Goal: Use online tool/utility: Utilize a website feature to perform a specific function

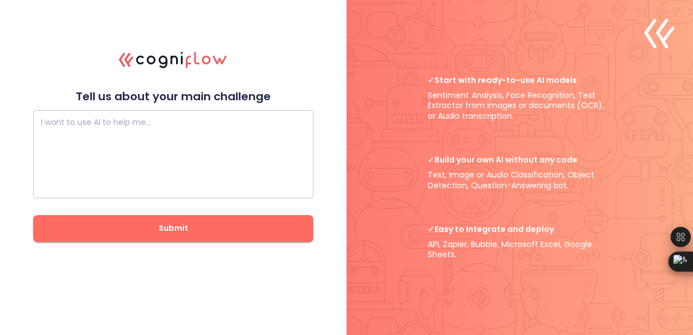
click at [226, 136] on textarea at bounding box center [173, 154] width 265 height 67
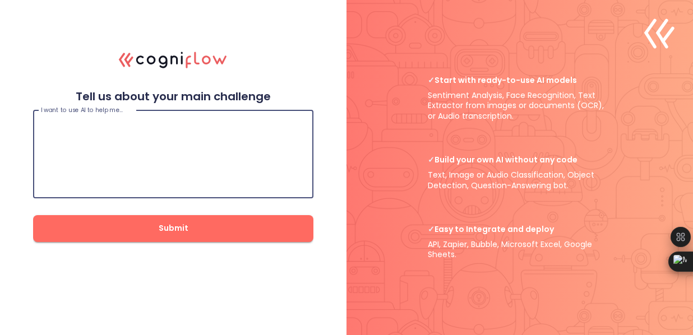
click at [176, 141] on textarea at bounding box center [173, 154] width 265 height 67
type textarea "c"
type textarea "develop webapp and app"
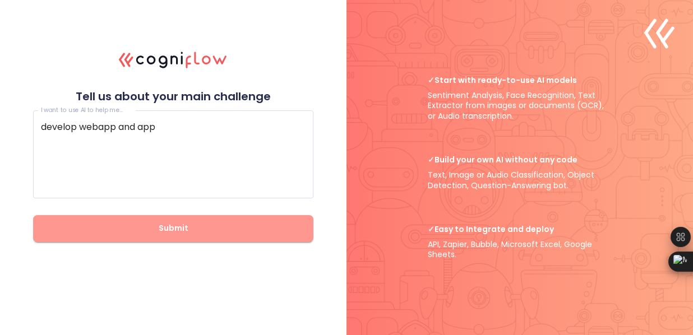
click at [179, 235] on span "Submit" at bounding box center [173, 228] width 244 height 14
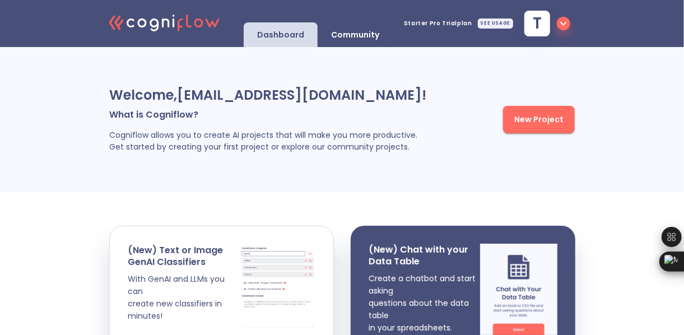
click at [570, 124] on button "New Project" at bounding box center [539, 119] width 72 height 27
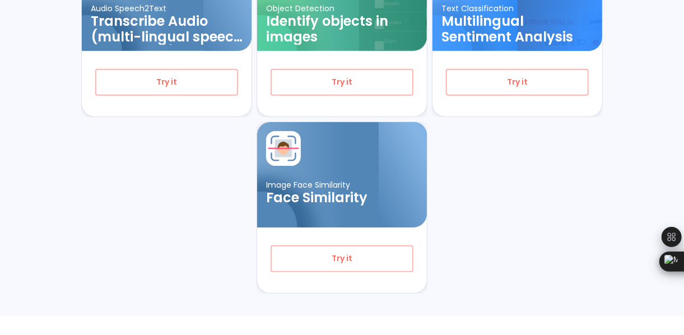
scroll to position [281, 0]
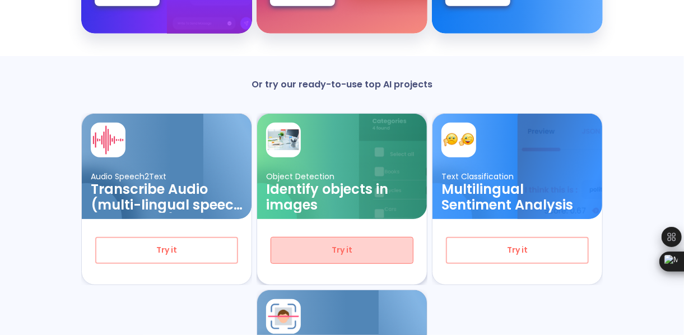
click at [316, 253] on span "Try it" at bounding box center [342, 250] width 106 height 14
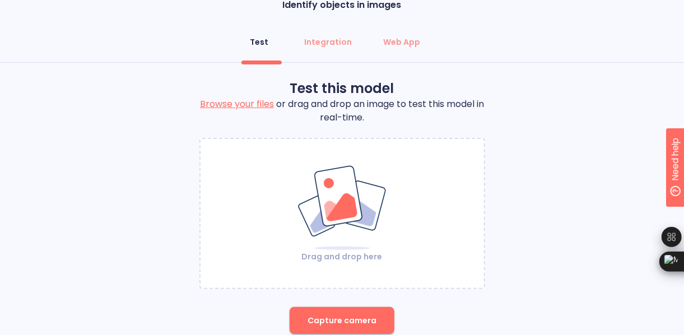
scroll to position [56, 0]
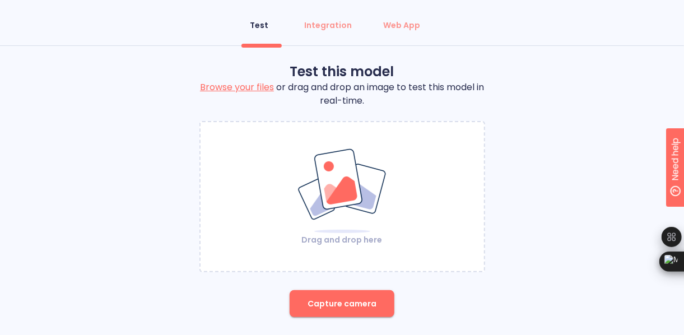
click at [258, 87] on label "Browse your files" at bounding box center [237, 87] width 74 height 13
click at [0, 0] on input "Browse your files" at bounding box center [0, 0] width 0 height 0
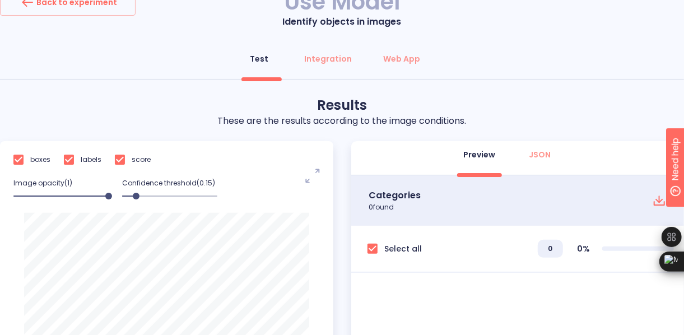
scroll to position [135, 0]
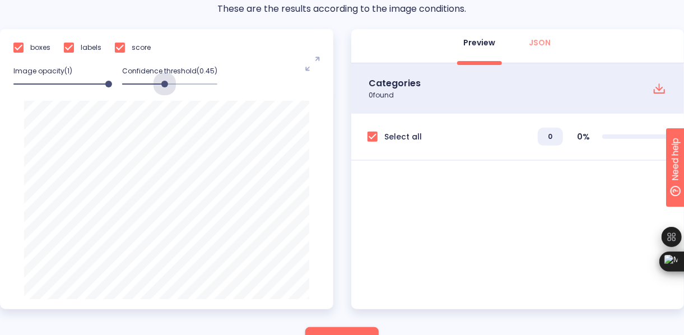
click at [165, 83] on span at bounding box center [169, 84] width 95 height 16
click at [139, 85] on span at bounding box center [169, 84] width 95 height 16
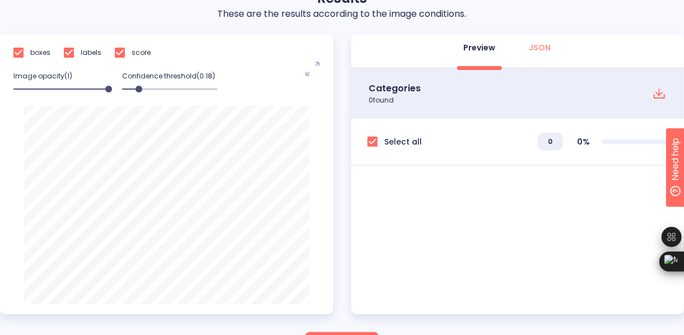
scroll to position [112, 0]
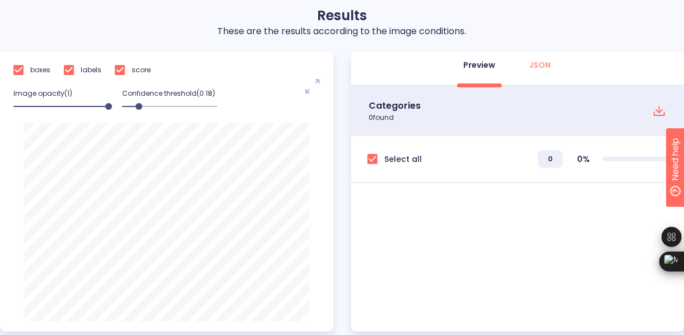
click at [655, 109] on icon at bounding box center [659, 110] width 13 height 13
click at [553, 119] on div "Categories 0 found" at bounding box center [518, 111] width 334 height 50
click at [551, 65] on span "JSON" at bounding box center [540, 64] width 27 height 11
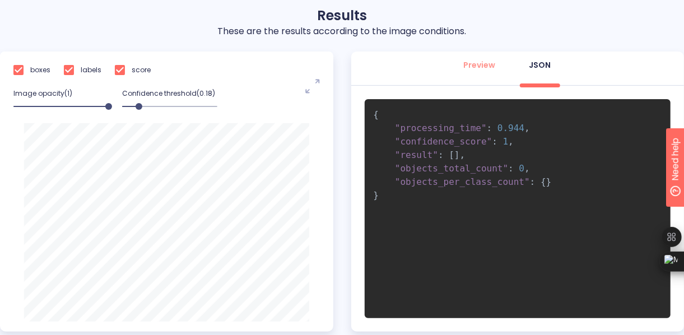
scroll to position [191, 0]
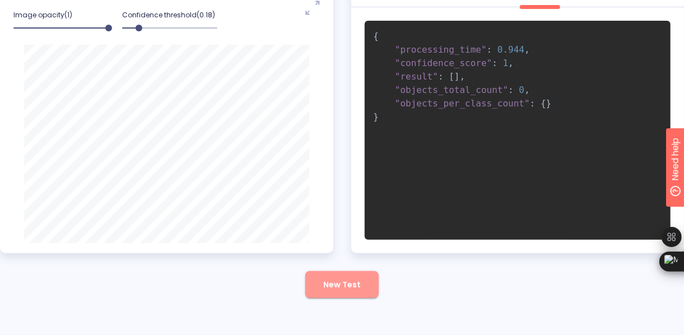
click at [339, 293] on button "New Test" at bounding box center [342, 284] width 73 height 27
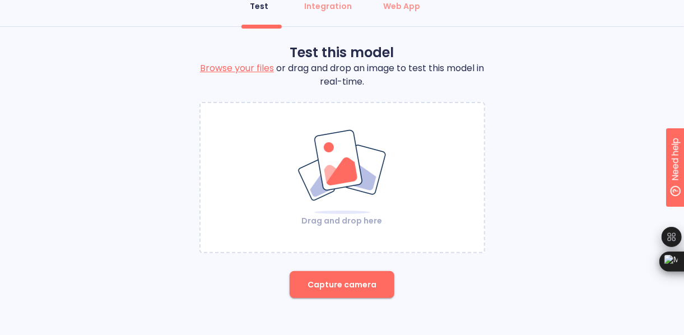
click at [259, 68] on label "Browse your files" at bounding box center [237, 68] width 74 height 13
click at [0, 0] on input "Browse your files" at bounding box center [0, 0] width 0 height 0
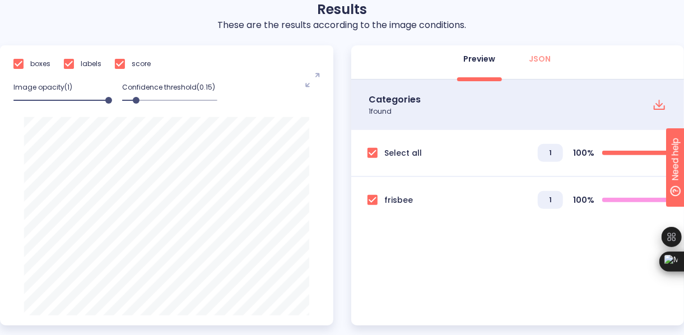
scroll to position [78, 0]
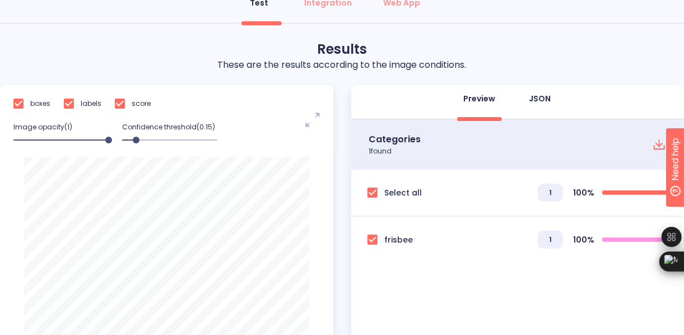
click at [539, 98] on div "JSON" at bounding box center [541, 98] width 22 height 11
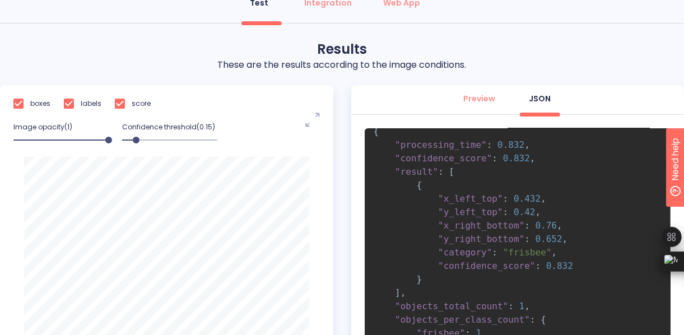
scroll to position [0, 0]
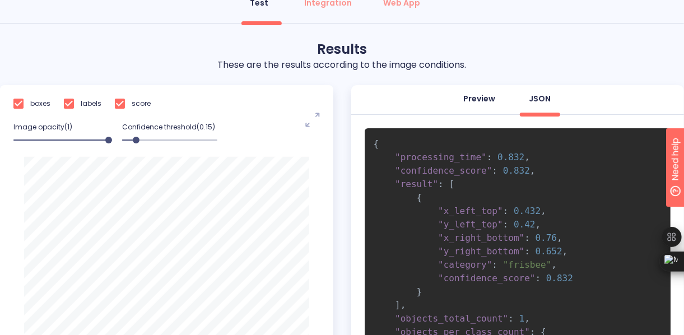
click at [477, 98] on div "Preview" at bounding box center [480, 98] width 32 height 11
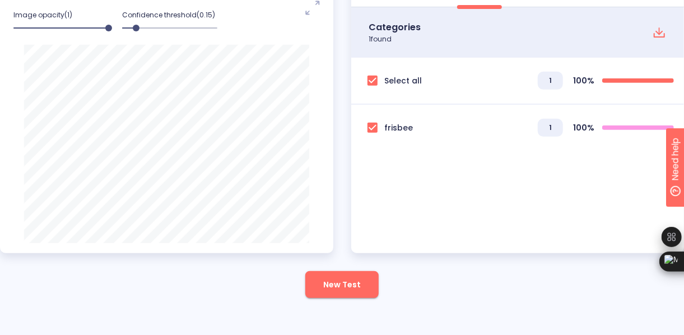
scroll to position [135, 0]
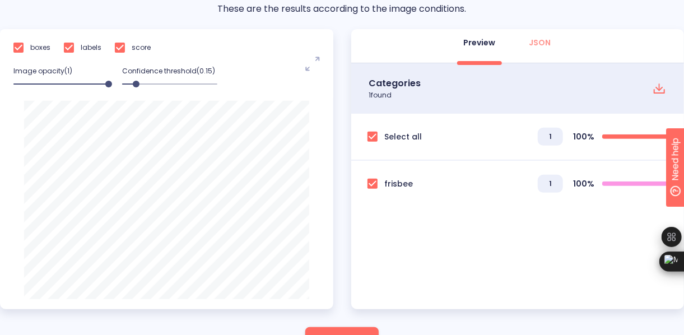
click at [659, 87] on icon at bounding box center [659, 87] width 1 height 6
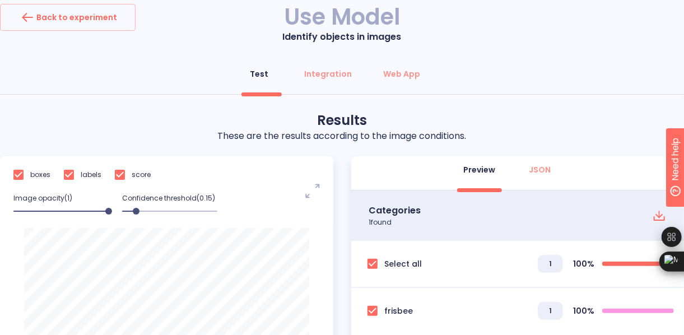
scroll to position [0, 0]
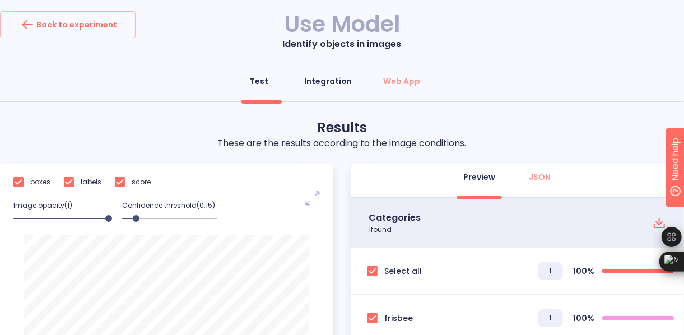
click at [325, 82] on div "Integration" at bounding box center [328, 81] width 48 height 11
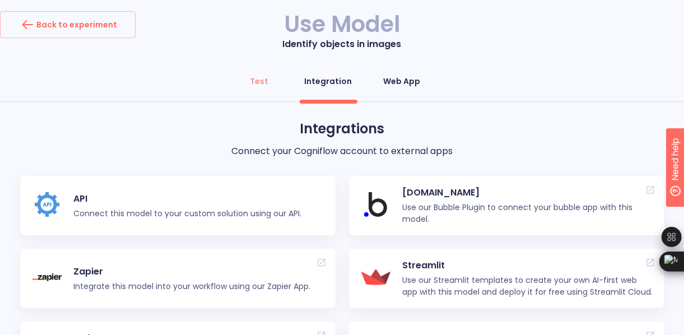
click at [404, 82] on div "Web App" at bounding box center [401, 81] width 37 height 11
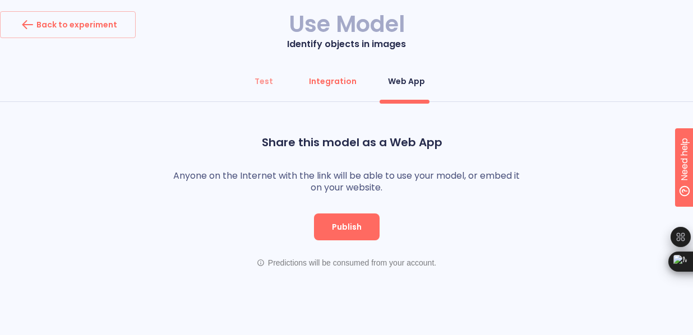
click at [351, 85] on div "Integration" at bounding box center [333, 81] width 48 height 11
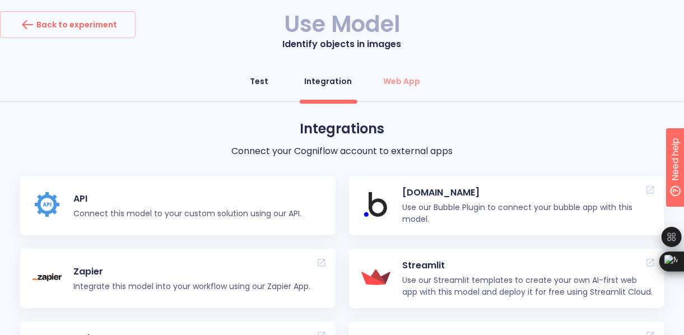
click at [261, 86] on div "Test" at bounding box center [260, 81] width 18 height 11
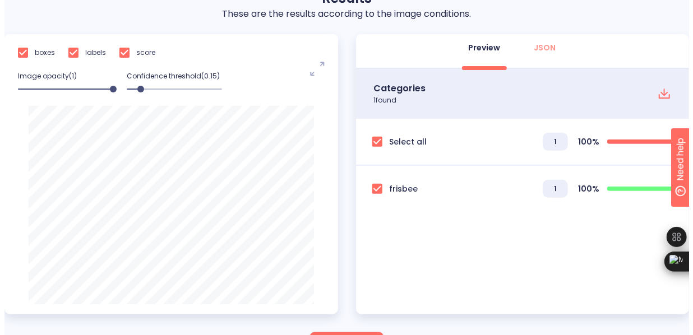
scroll to position [112, 0]
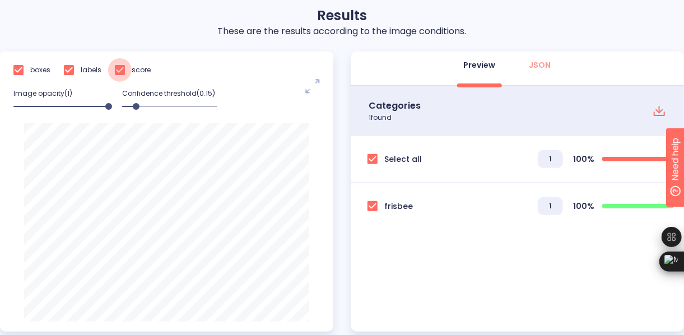
click at [121, 70] on input "checkbox" at bounding box center [120, 70] width 24 height 24
checkbox input "true"
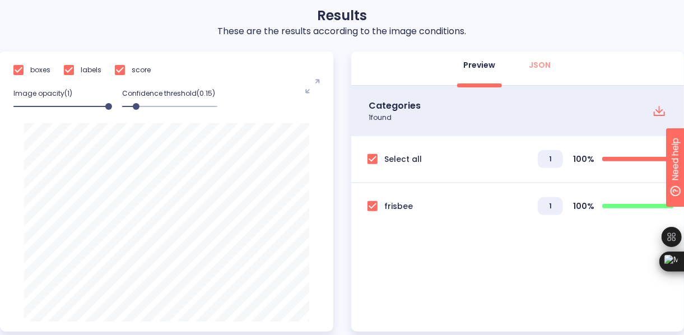
click at [311, 90] on icon "noun-max-3797388" at bounding box center [313, 86] width 15 height 15
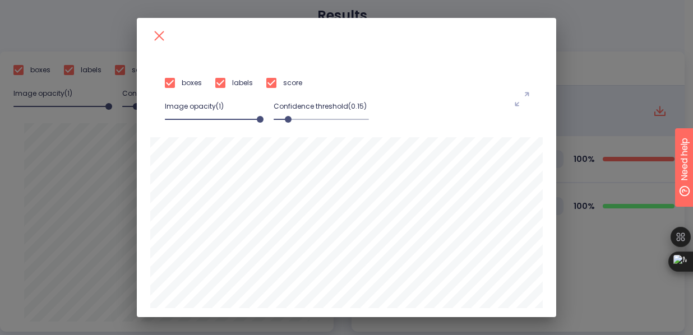
click at [167, 84] on input "checkbox" at bounding box center [170, 83] width 24 height 24
checkbox input "false"
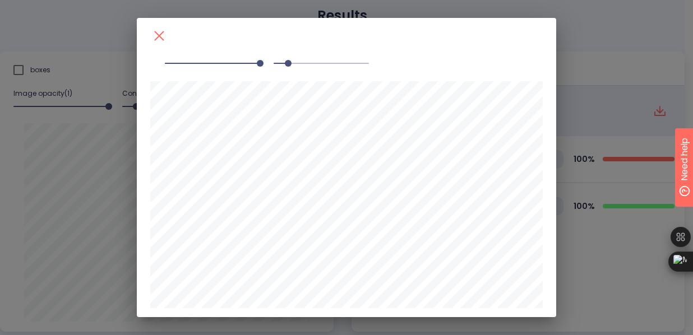
scroll to position [0, 0]
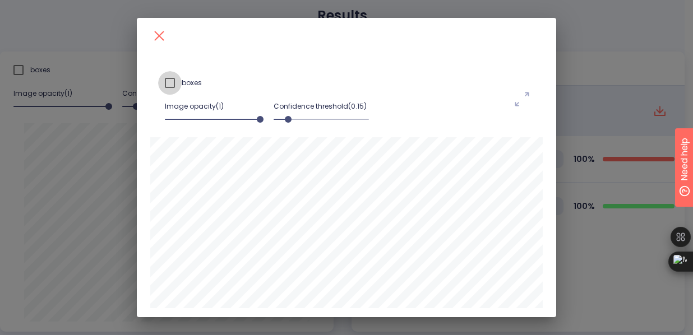
click at [164, 86] on input "checkbox" at bounding box center [170, 83] width 24 height 24
checkbox input "true"
click at [168, 85] on input "checkbox" at bounding box center [170, 83] width 24 height 24
checkbox input "false"
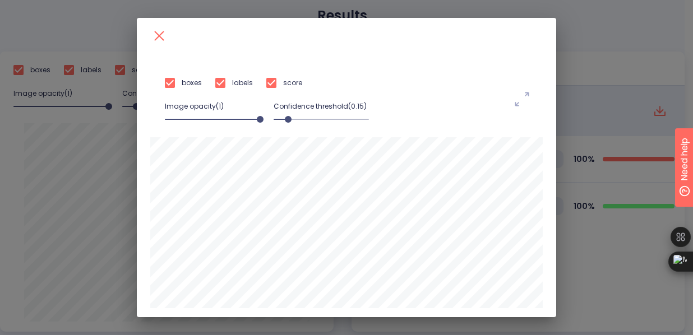
checkbox input "false"
click at [166, 86] on input "checkbox" at bounding box center [170, 83] width 24 height 24
checkbox input "true"
click at [218, 82] on input "checkbox" at bounding box center [221, 83] width 24 height 24
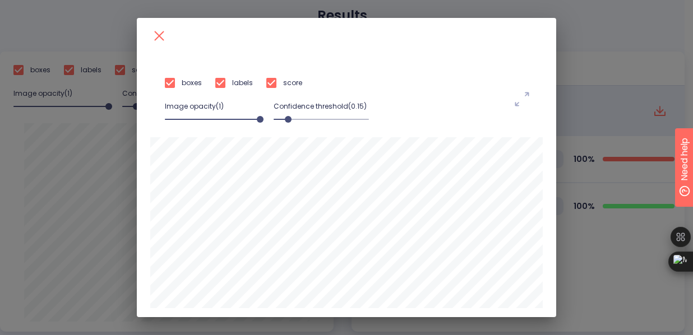
checkbox input "false"
click at [220, 82] on input "checkbox" at bounding box center [221, 83] width 24 height 24
checkbox input "true"
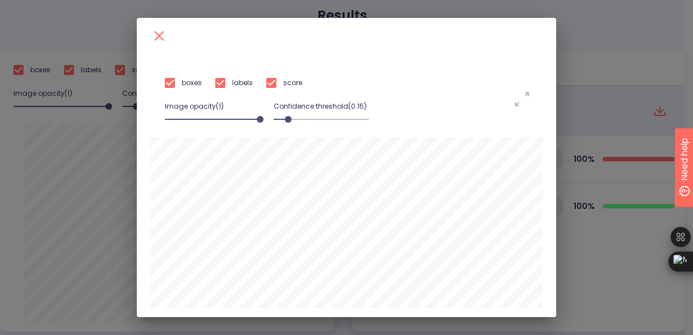
click at [152, 39] on icon at bounding box center [159, 36] width 18 height 18
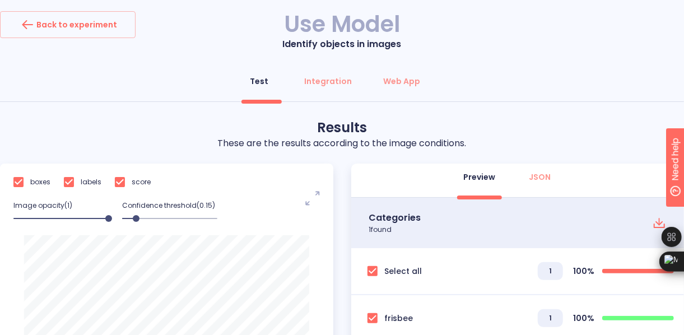
scroll to position [112, 0]
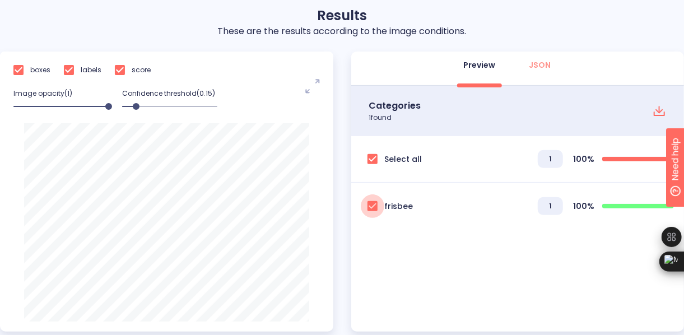
click at [371, 205] on input "checkbox" at bounding box center [373, 207] width 24 height 24
checkbox input "false"
click at [371, 205] on input "checkbox" at bounding box center [373, 207] width 24 height 24
checkbox input "true"
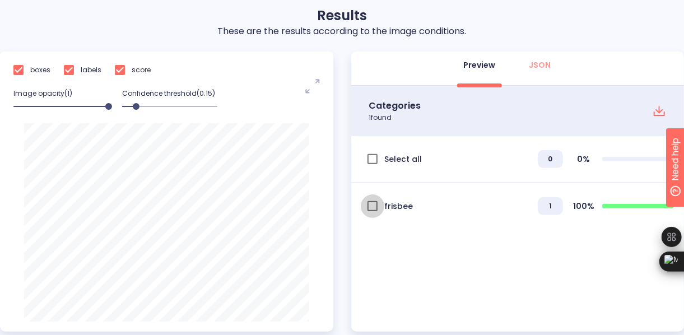
checkbox input "true"
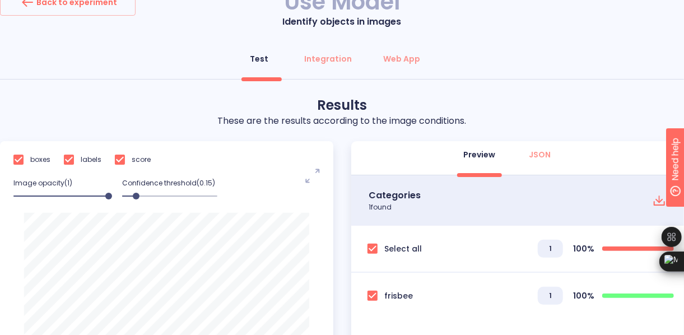
scroll to position [0, 0]
